Goal: Transaction & Acquisition: Download file/media

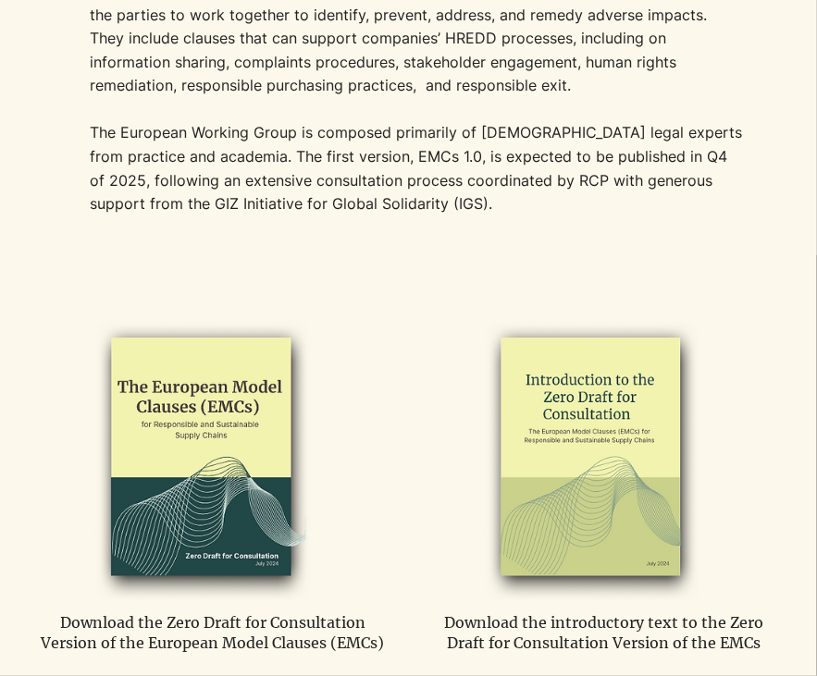
scroll to position [833, 0]
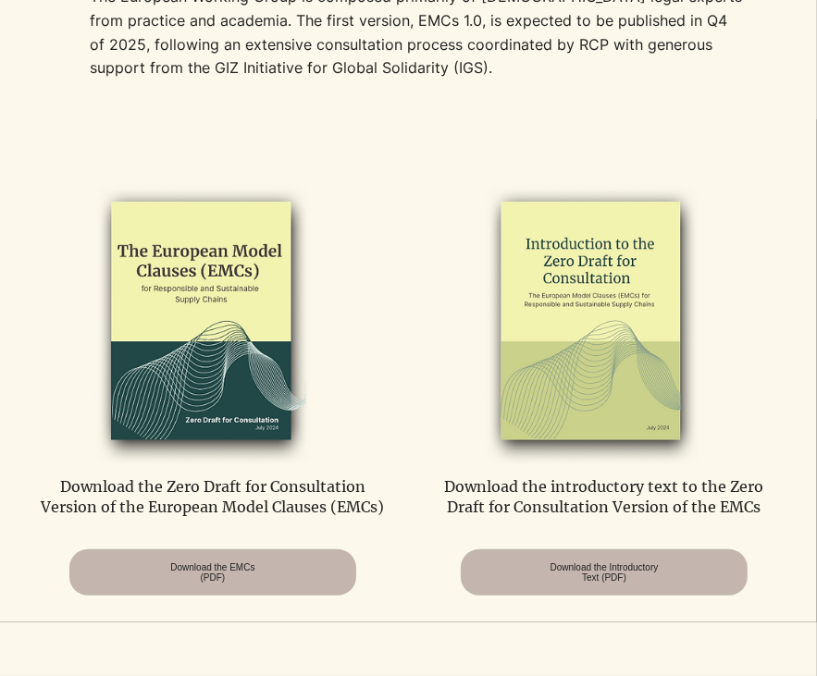
scroll to position [925, 0]
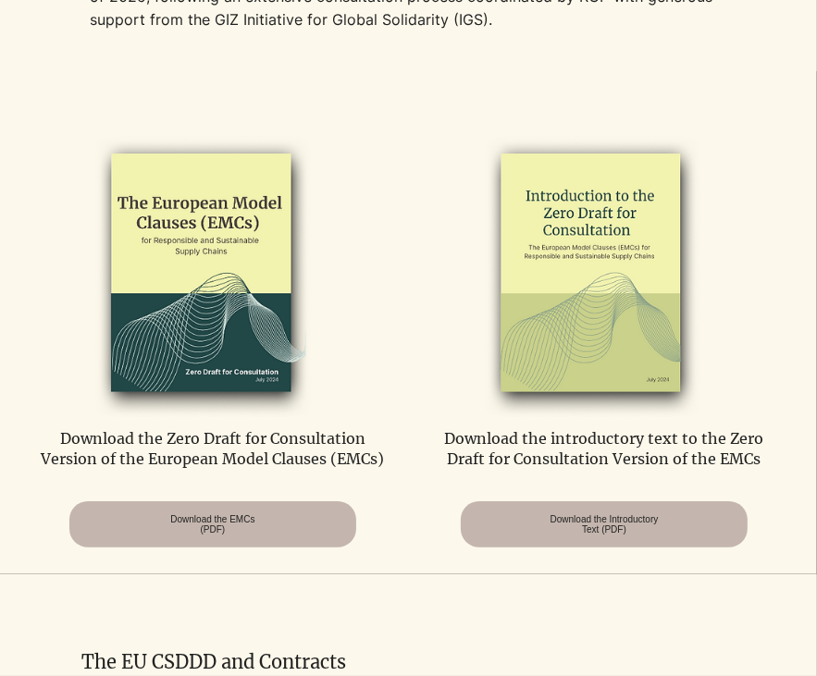
scroll to position [925, 0]
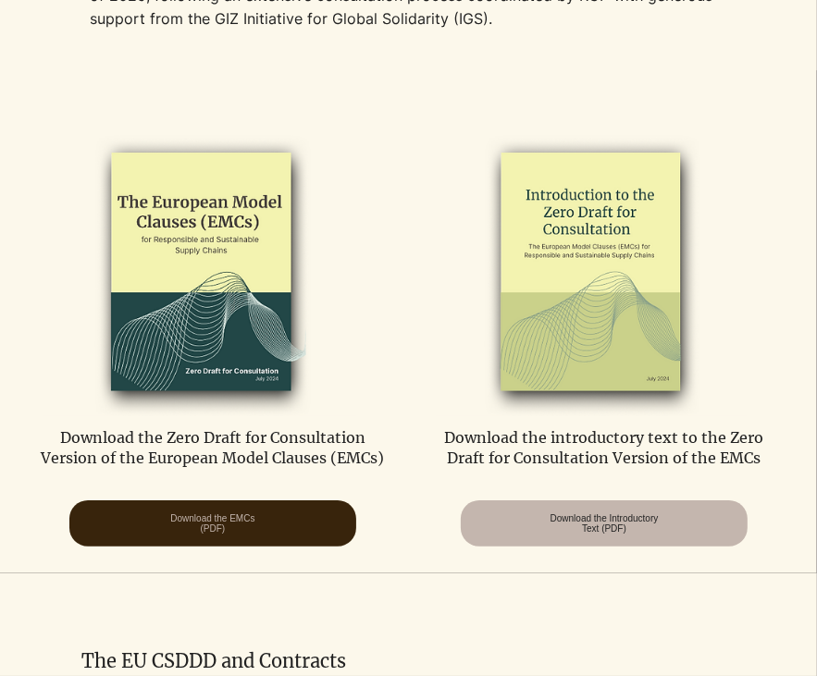
click at [208, 534] on span "Download the EMCs (PDF)" at bounding box center [212, 524] width 84 height 20
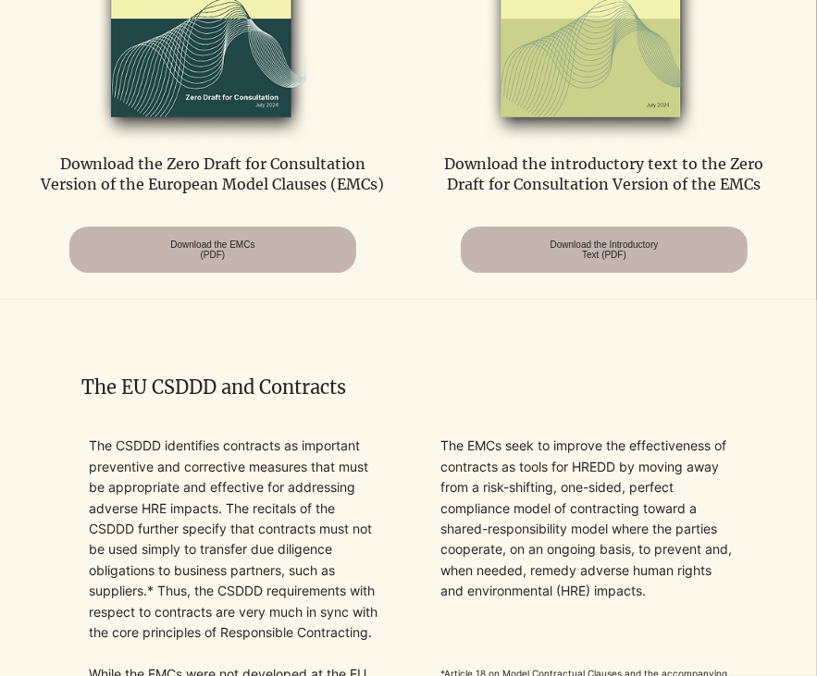
scroll to position [1203, 0]
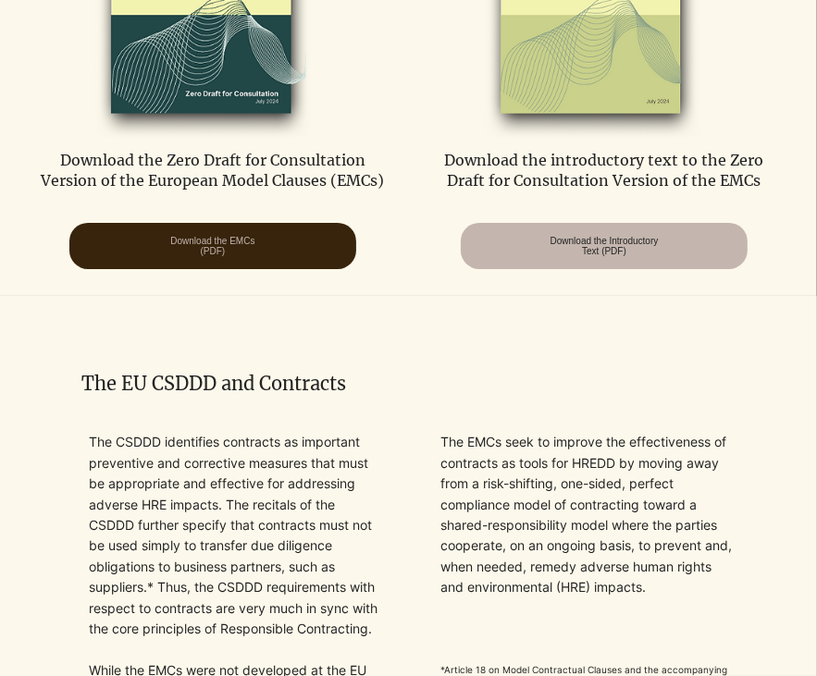
click at [171, 236] on span "Download the EMCs (PDF)" at bounding box center [212, 246] width 84 height 20
